Goal: Information Seeking & Learning: Learn about a topic

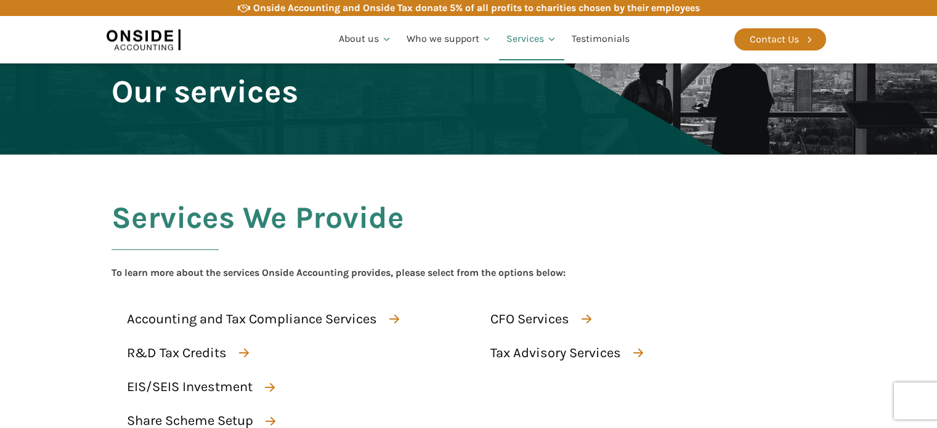
scroll to position [424, 0]
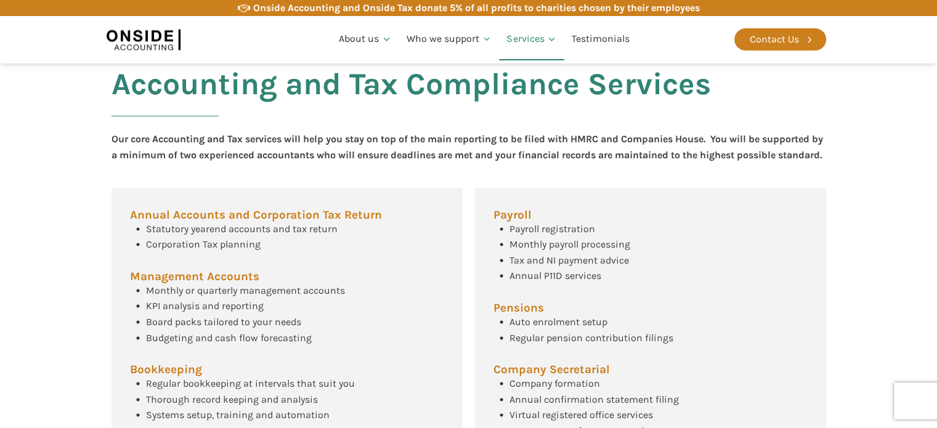
click at [46, 235] on section "Accounting and Tax Compliance Services Our core Accounting and Tax services wil…" at bounding box center [468, 302] width 937 height 522
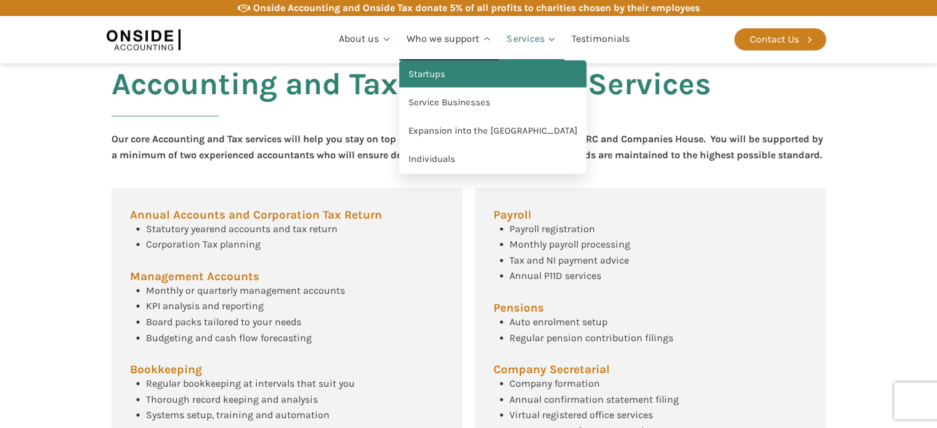
click at [445, 68] on link "Startups" at bounding box center [492, 74] width 187 height 28
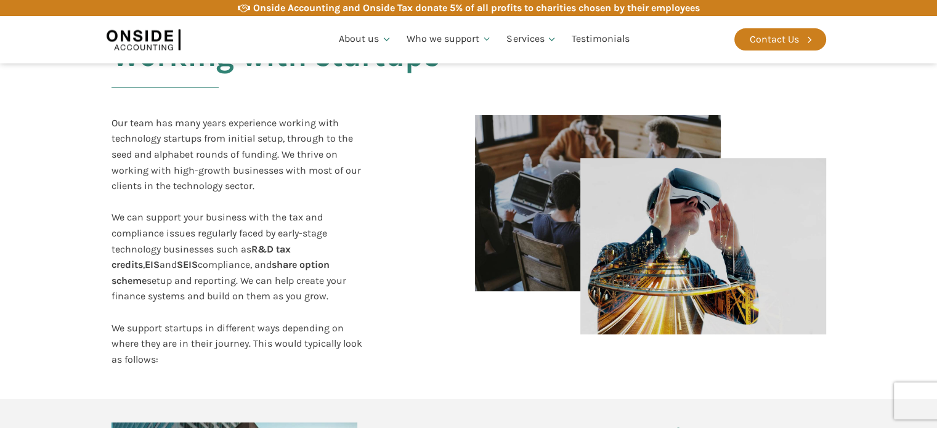
scroll to position [244, 0]
drag, startPoint x: 254, startPoint y: 246, endPoint x: 329, endPoint y: 244, distance: 75.1
click at [329, 244] on div "Our team has many years experience working with technology startups from initia…" at bounding box center [239, 241] width 256 height 252
